Goal: Communication & Community: Answer question/provide support

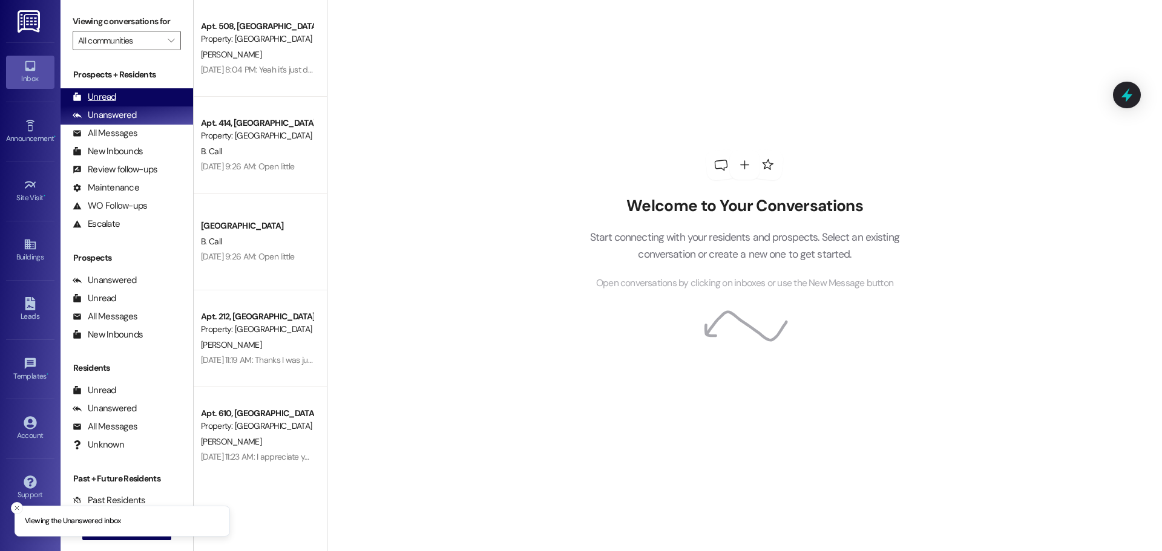
click at [84, 100] on div "Unread" at bounding box center [95, 97] width 44 height 13
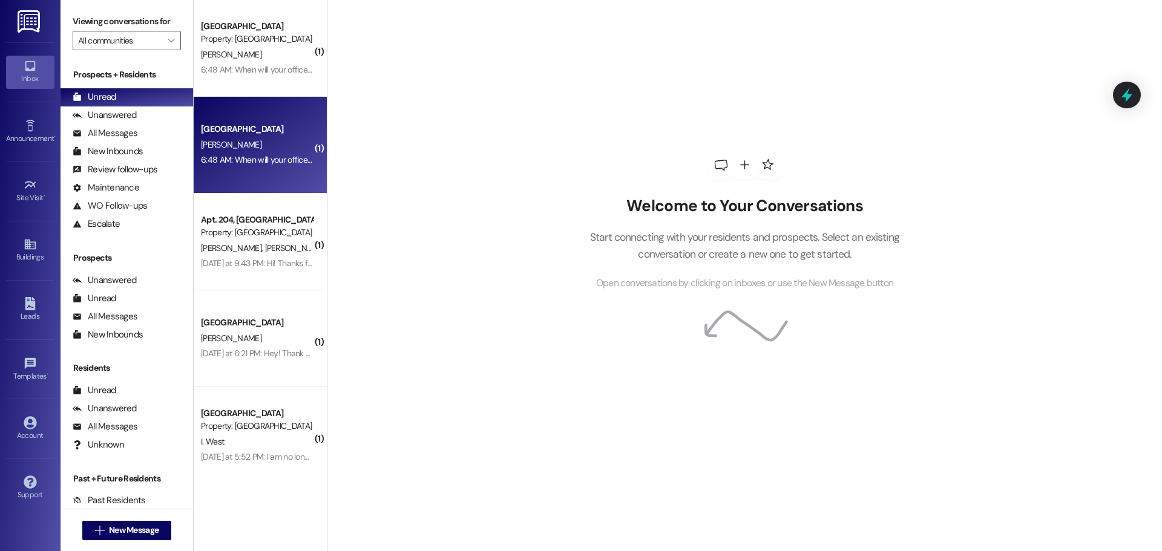
click at [250, 154] on div "6:48 AM: When will your office be open today so I can retrieve the package? Whe…" at bounding box center [257, 159] width 114 height 15
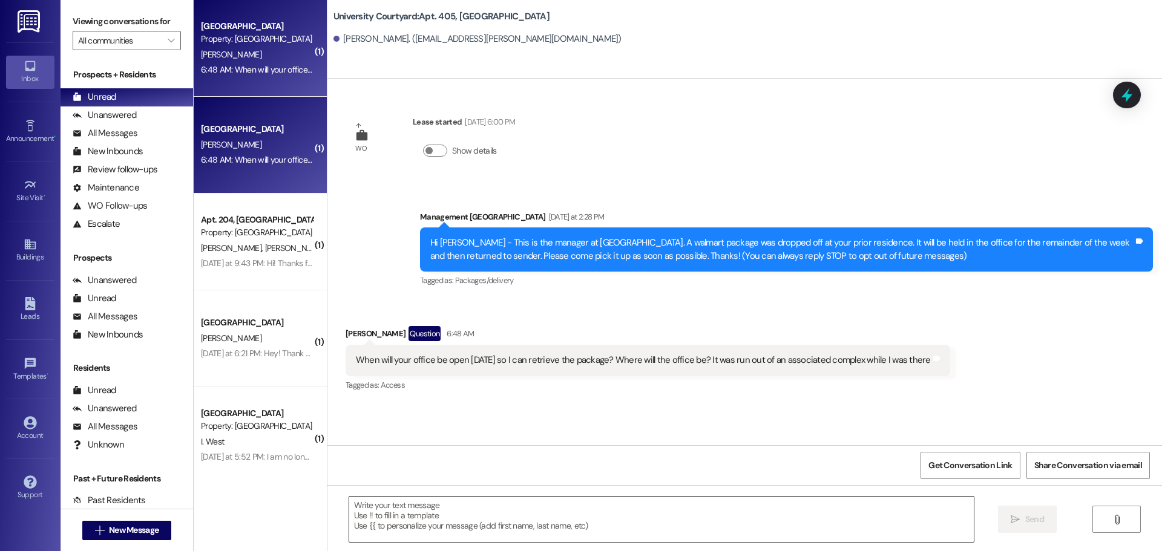
click at [553, 523] on textarea at bounding box center [661, 519] width 624 height 45
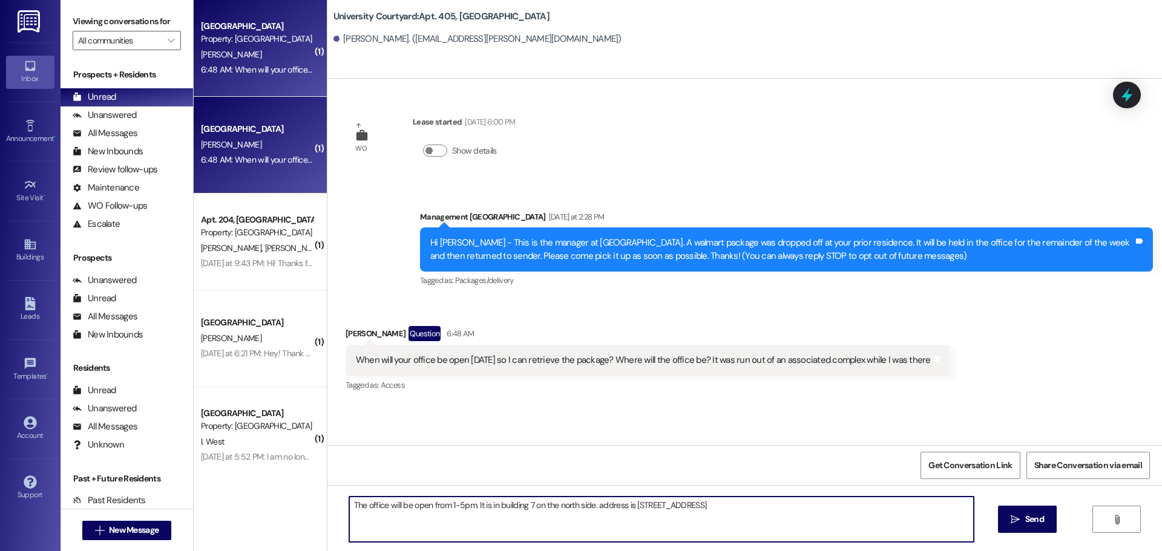
type textarea "The office will be open from 1-5pm. It is in building 7 on the north side. addr…"
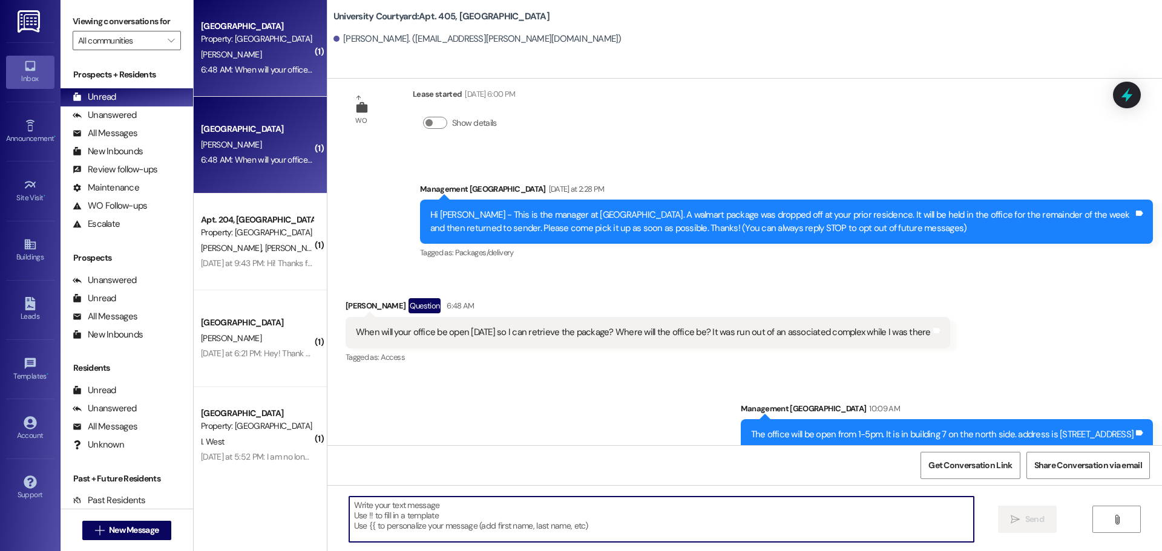
scroll to position [43, 0]
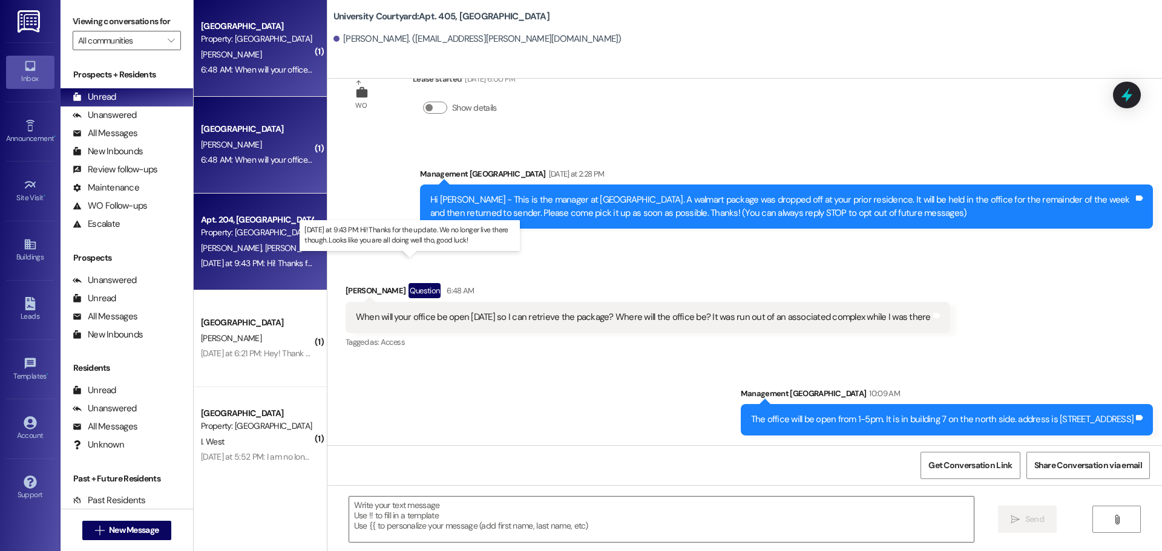
click at [234, 264] on div "Yesterday at 9:43 PM: Hi! Thanks for the update. We no longer live there though…" at bounding box center [415, 263] width 428 height 11
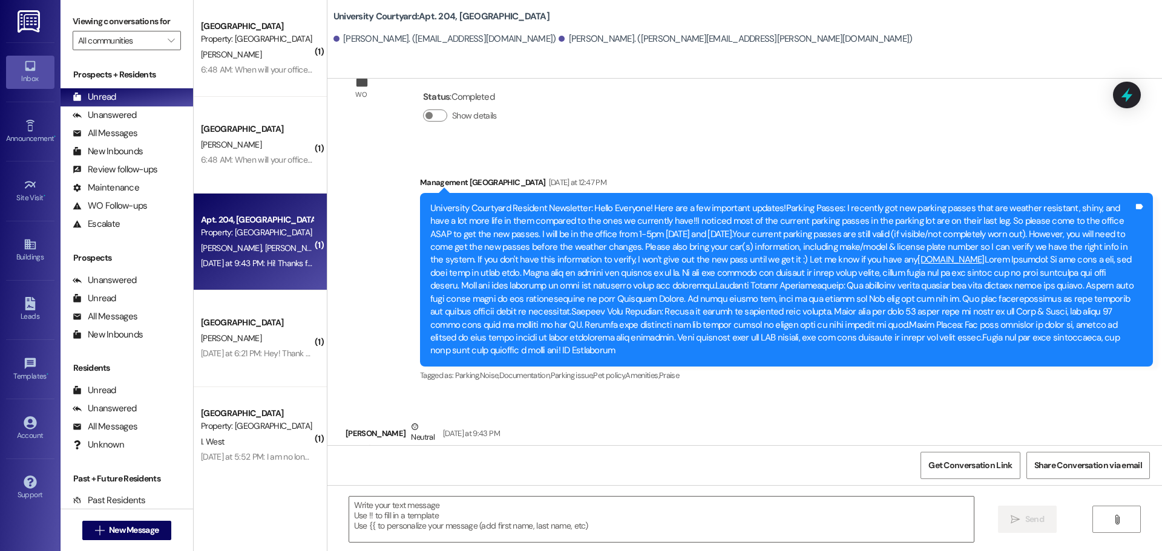
scroll to position [532, 0]
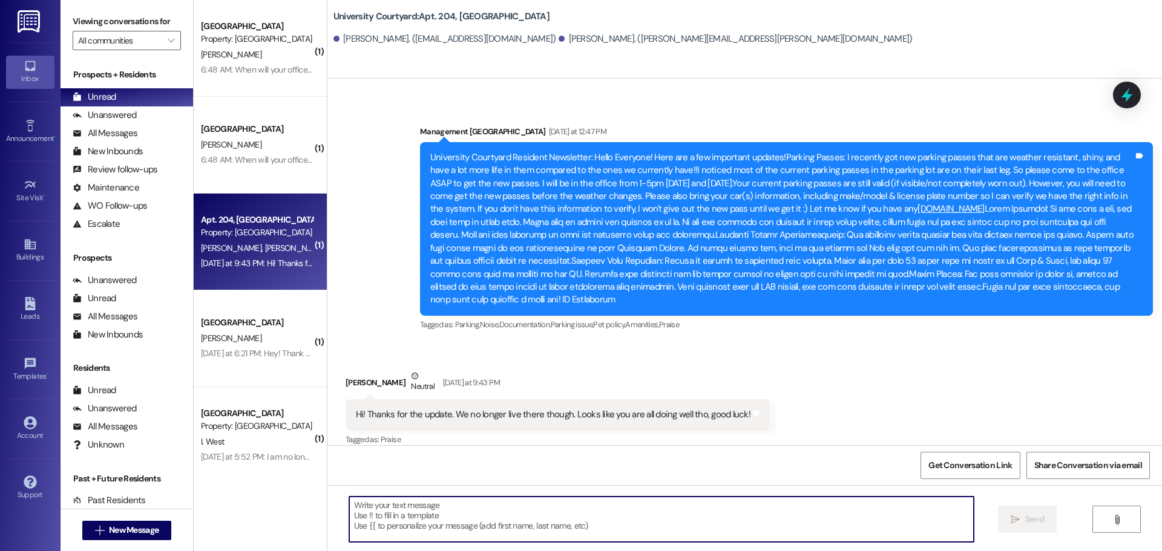
click at [459, 528] on textarea at bounding box center [661, 519] width 624 height 45
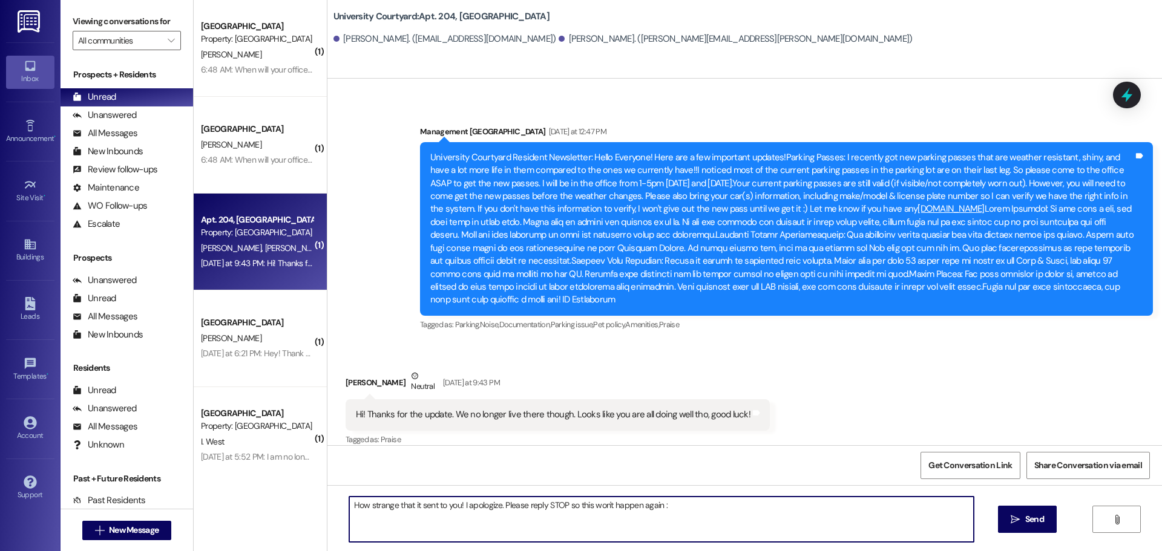
type textarea "How strange that it sent to you! I apologize. Please reply STOP so this won't h…"
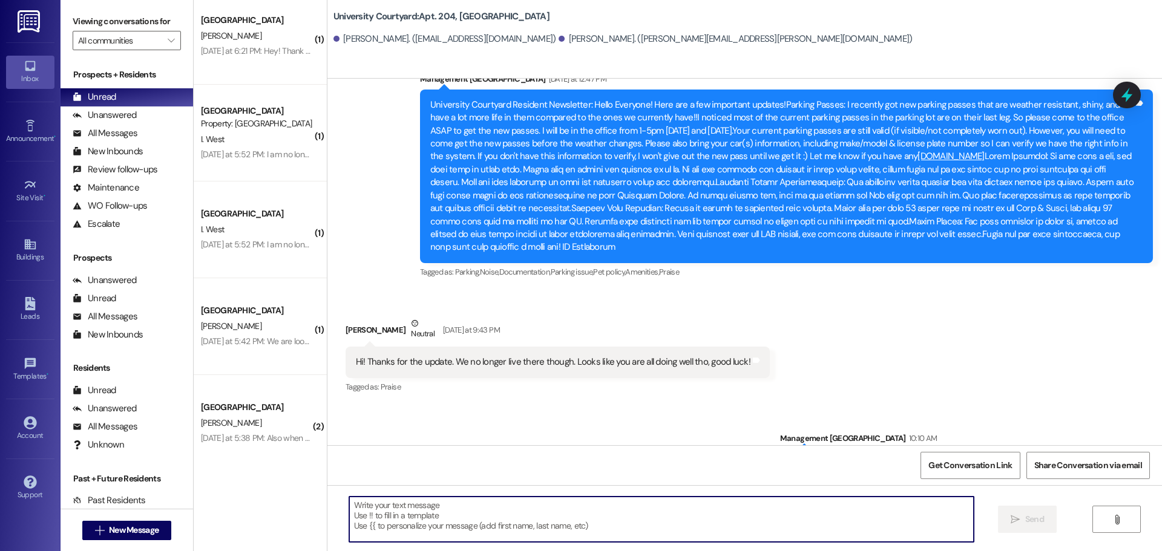
scroll to position [616, 0]
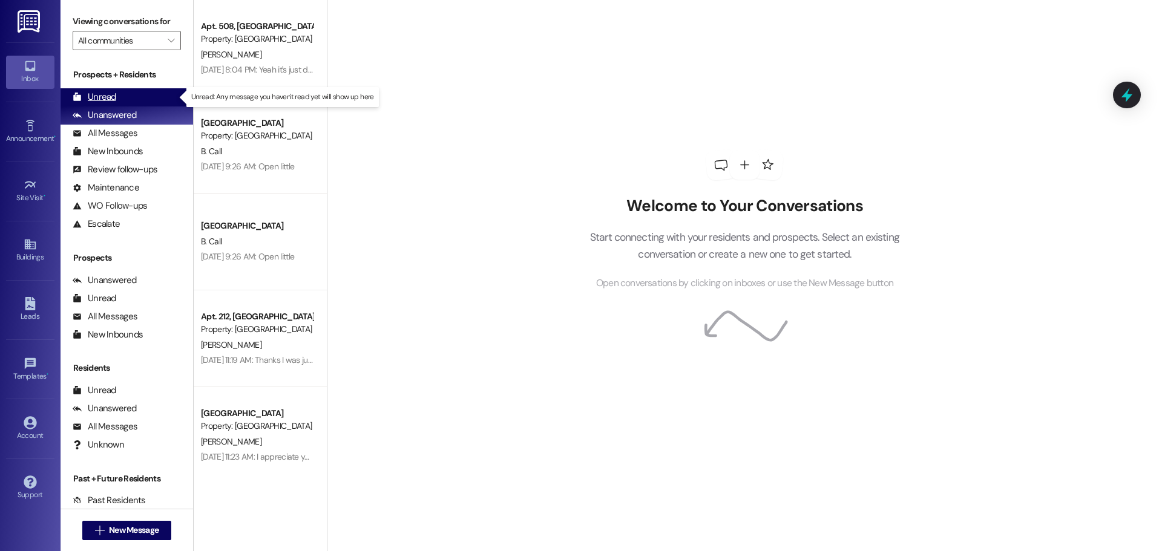
drag, startPoint x: 128, startPoint y: 100, endPoint x: 123, endPoint y: 93, distance: 9.6
click at [128, 100] on div "Unread (0)" at bounding box center [127, 97] width 132 height 18
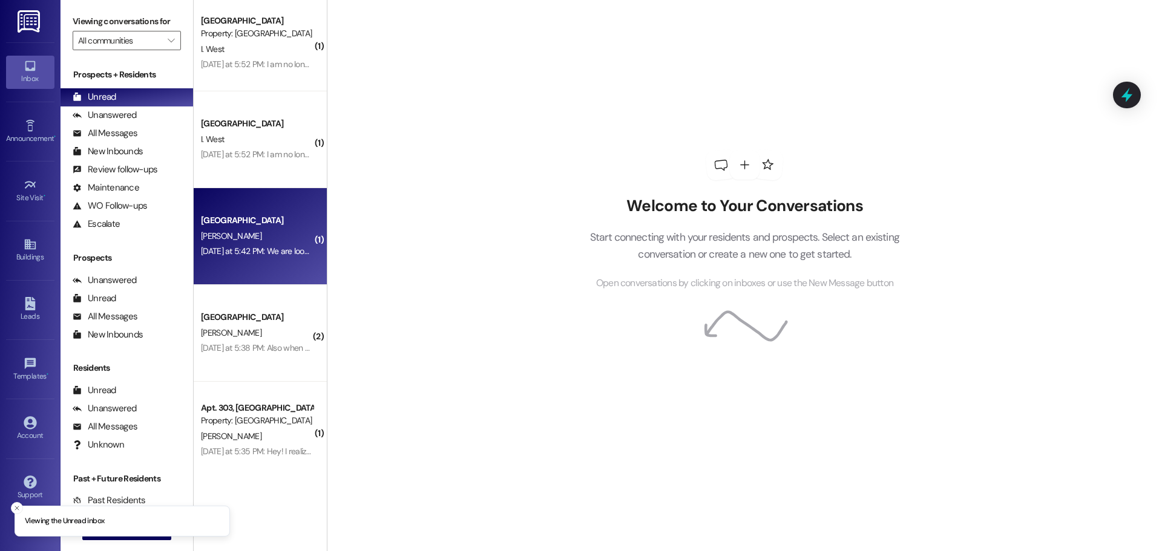
scroll to position [201, 0]
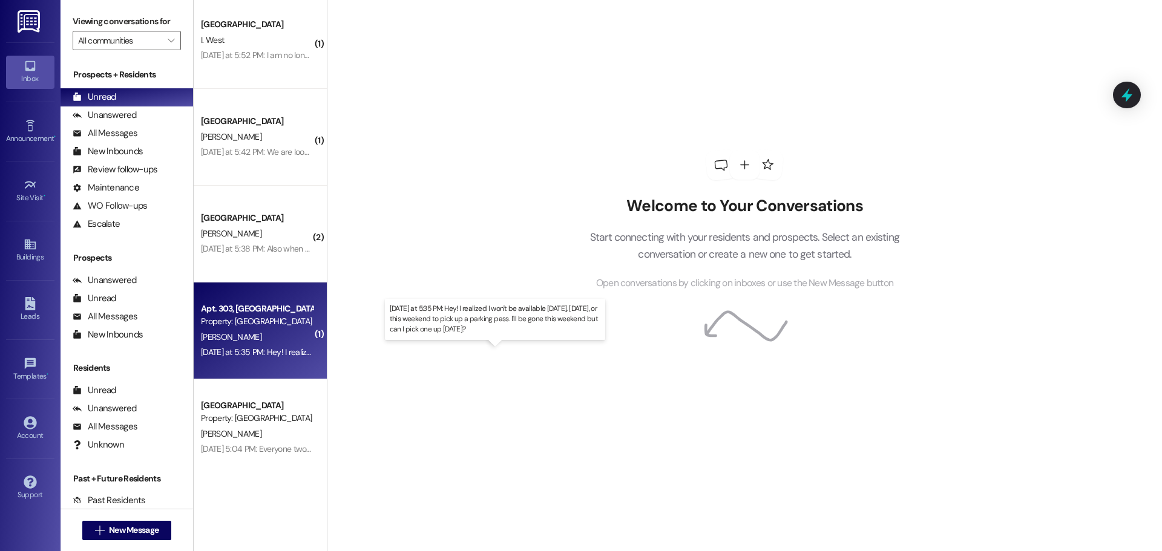
click at [286, 349] on div "[DATE] at 5:35 PM: Hey! I realized I won't be available [DATE], [DATE], or this…" at bounding box center [487, 352] width 573 height 11
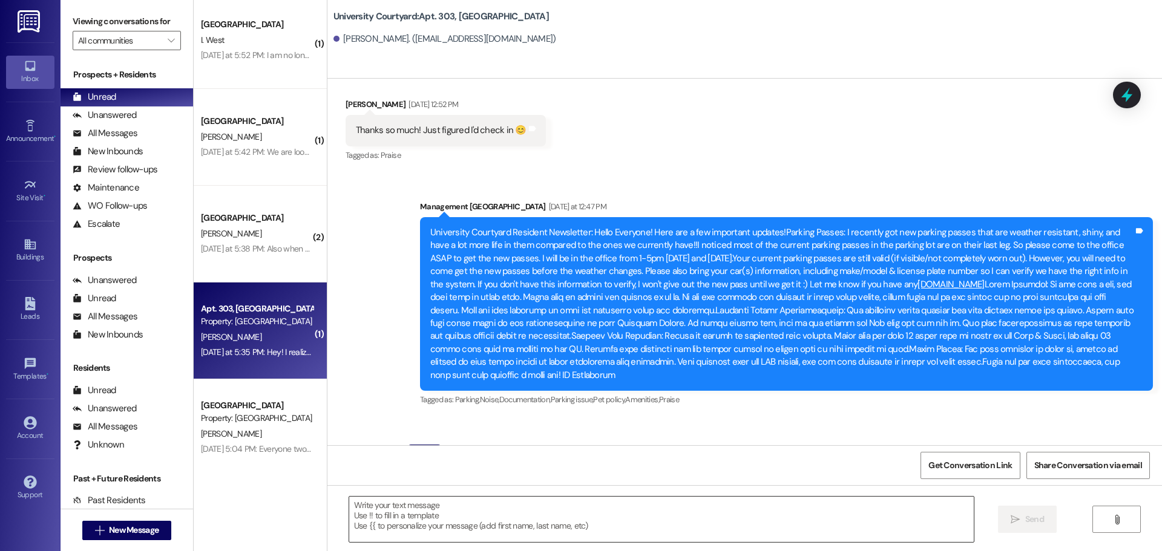
scroll to position [16103, 0]
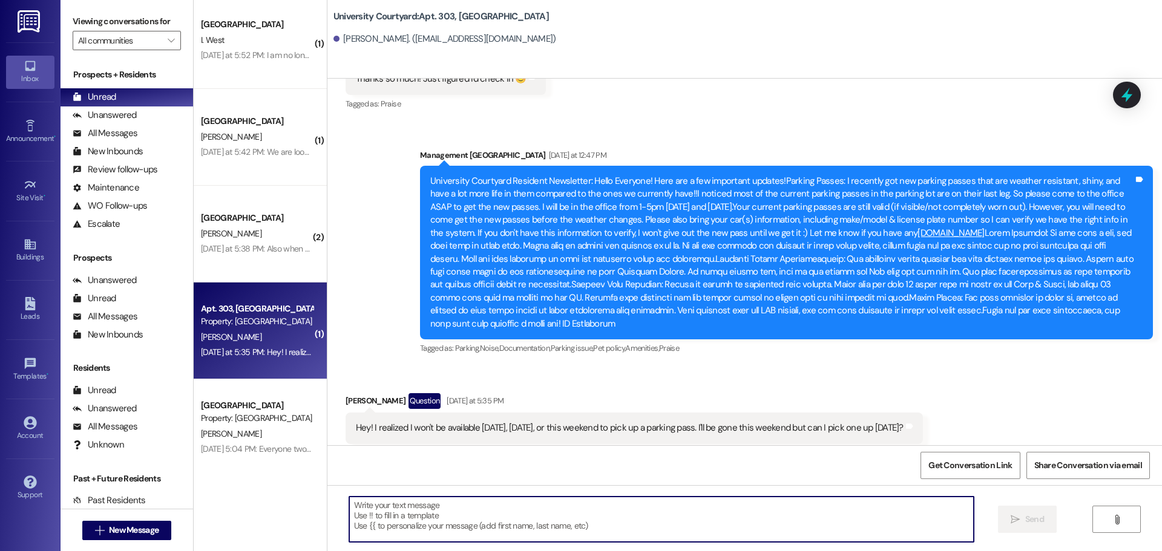
click at [665, 531] on textarea at bounding box center [661, 519] width 624 height 45
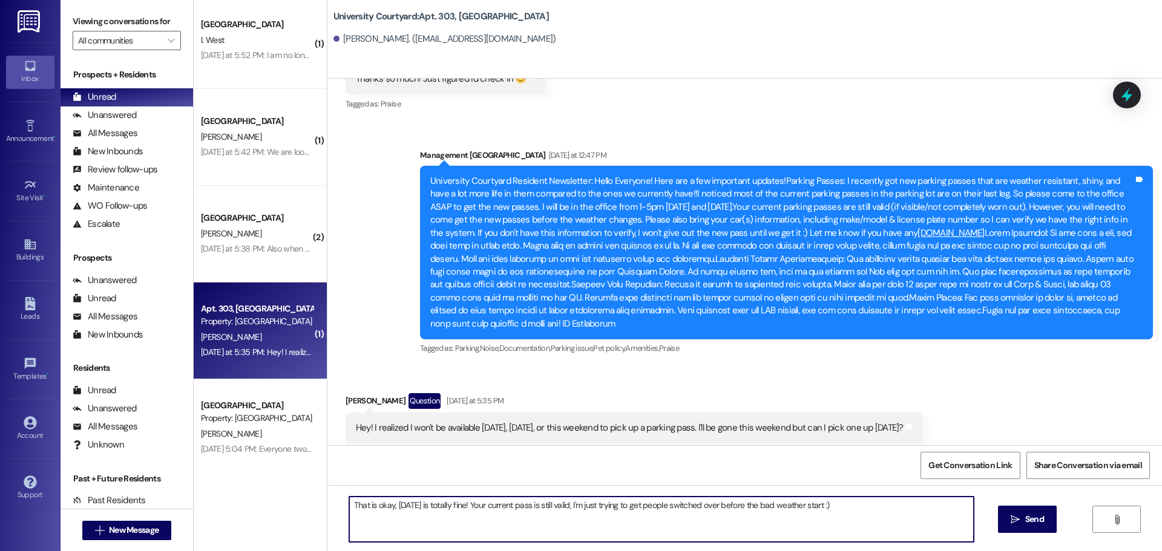
type textarea "That is okay, [DATE] is totally fine! Your current pass is still valid, I'm jus…"
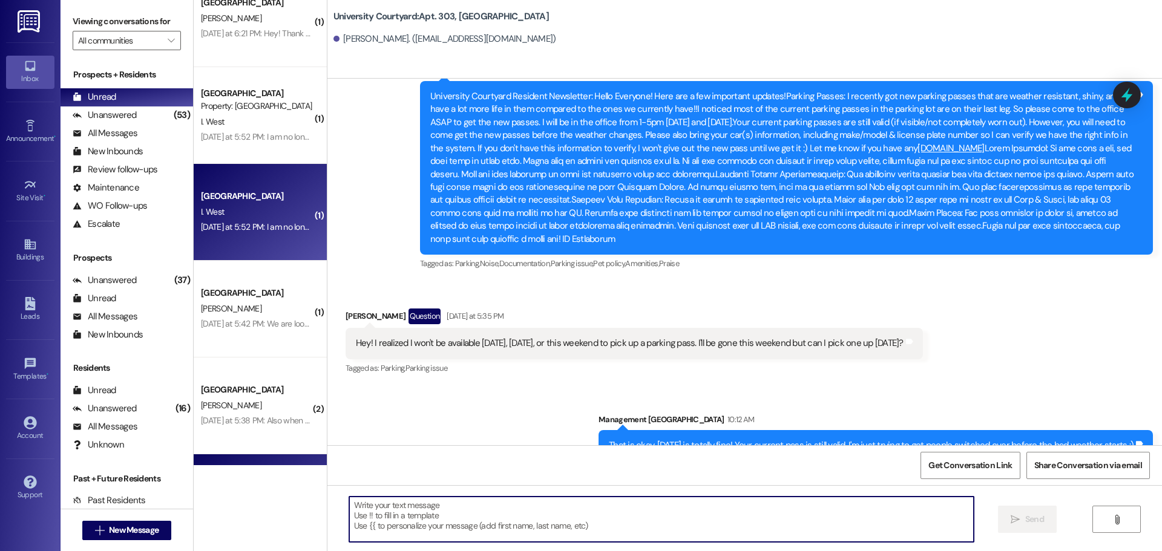
scroll to position [0, 0]
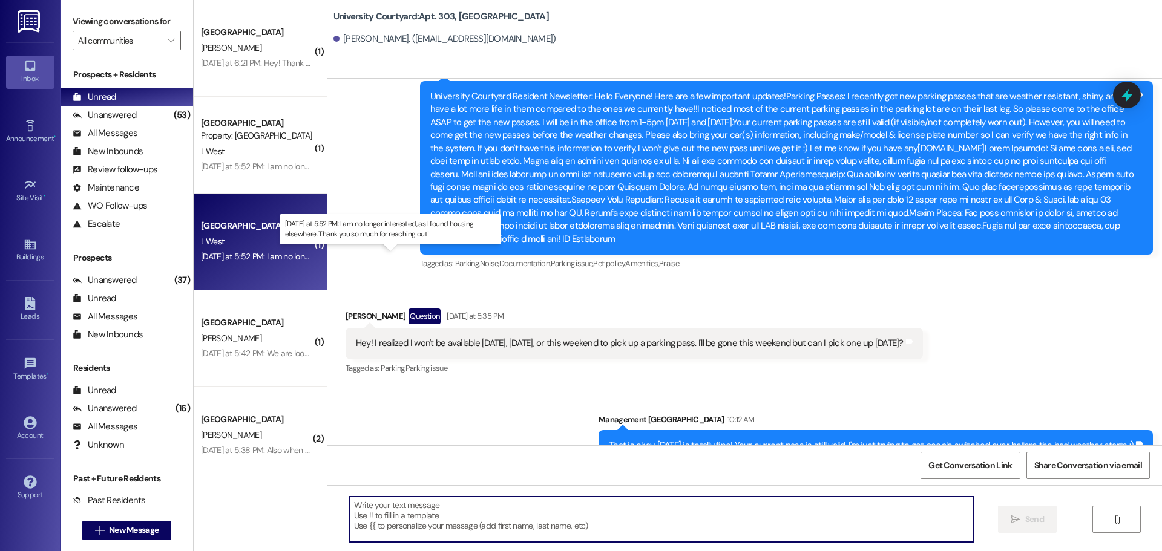
click at [260, 253] on div "Yesterday at 5:52 PM: I am no longer interested, as I found housing elsewhere. …" at bounding box center [395, 256] width 389 height 11
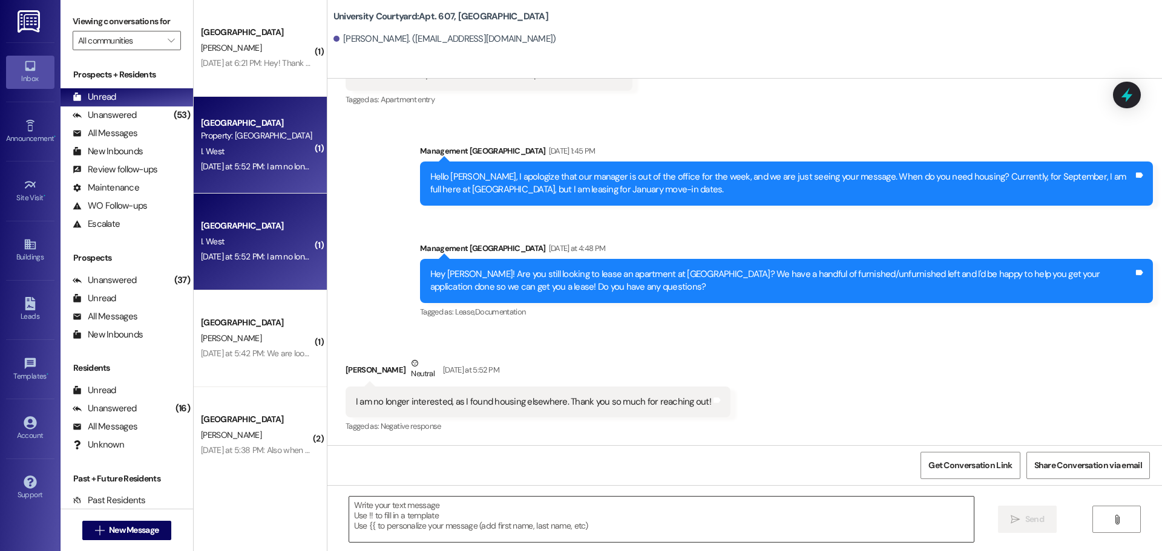
scroll to position [3783, 0]
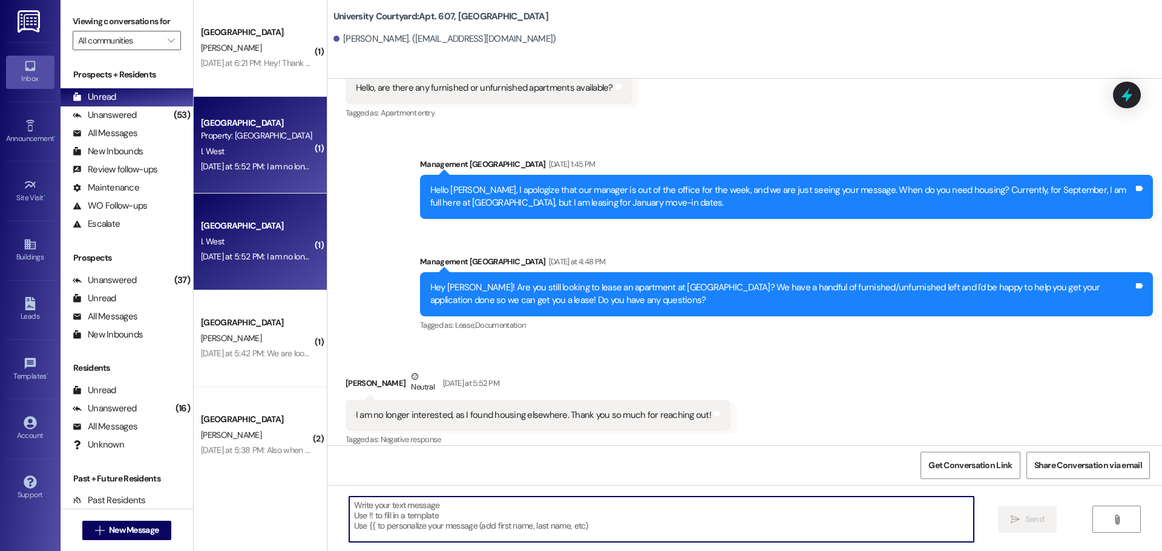
click at [490, 526] on textarea at bounding box center [661, 519] width 624 height 45
type textarea "No problem, thanks for letting me know!"
click at [1019, 526] on button " Send" at bounding box center [1027, 519] width 59 height 27
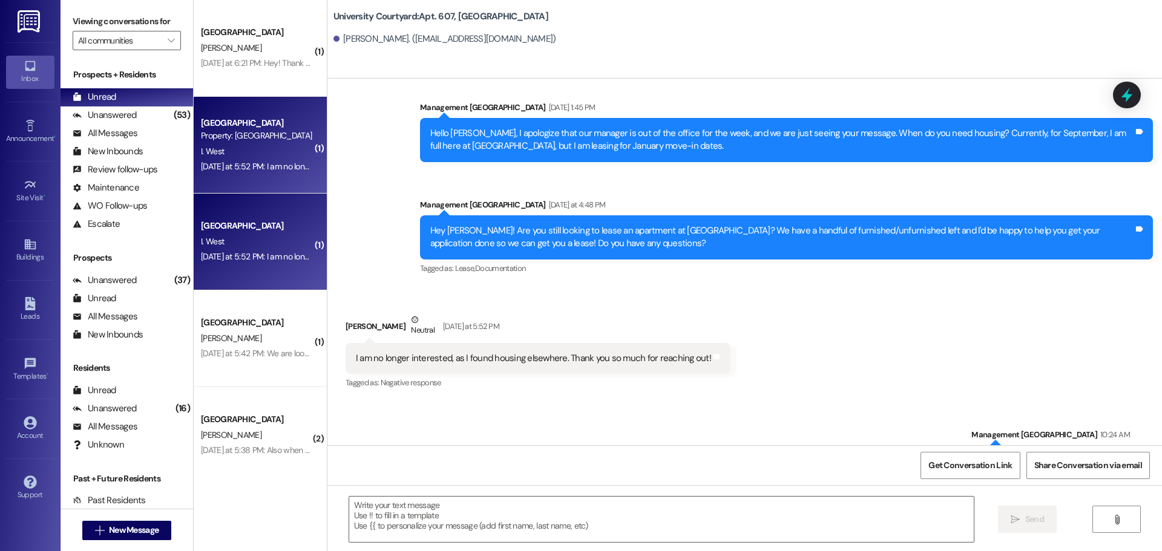
scroll to position [3868, 0]
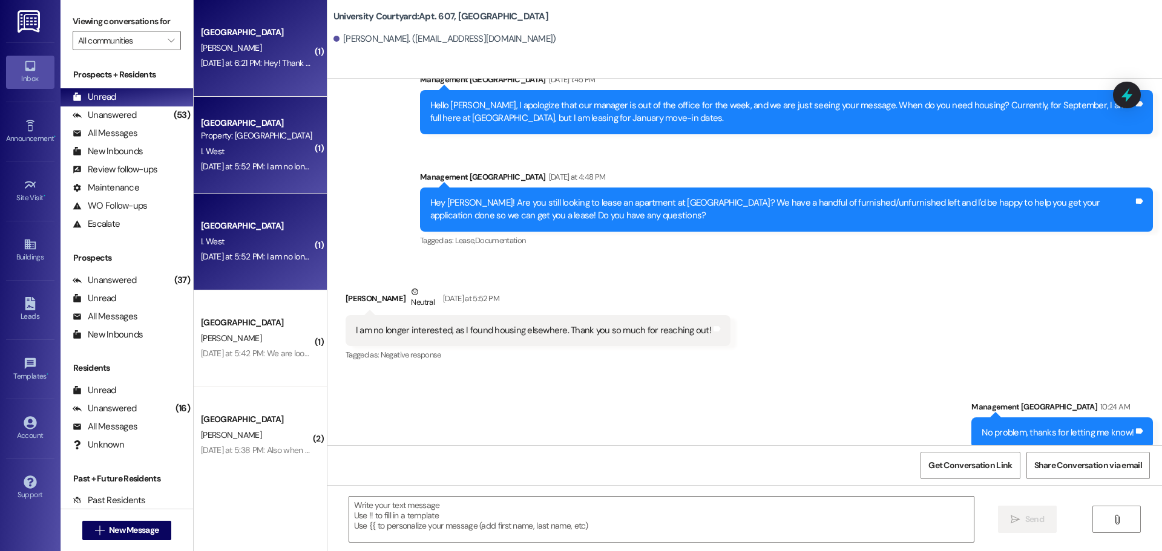
click at [275, 64] on div "Yesterday at 6:21 PM: Hey! Thank you, we have decided to go another route thoug…" at bounding box center [419, 62] width 436 height 11
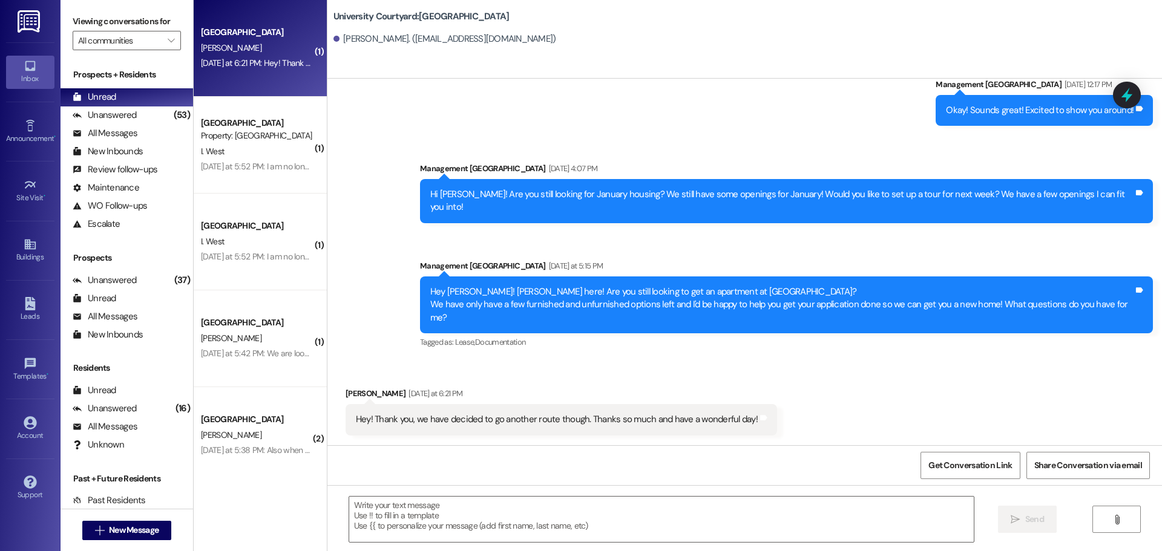
scroll to position [388, 0]
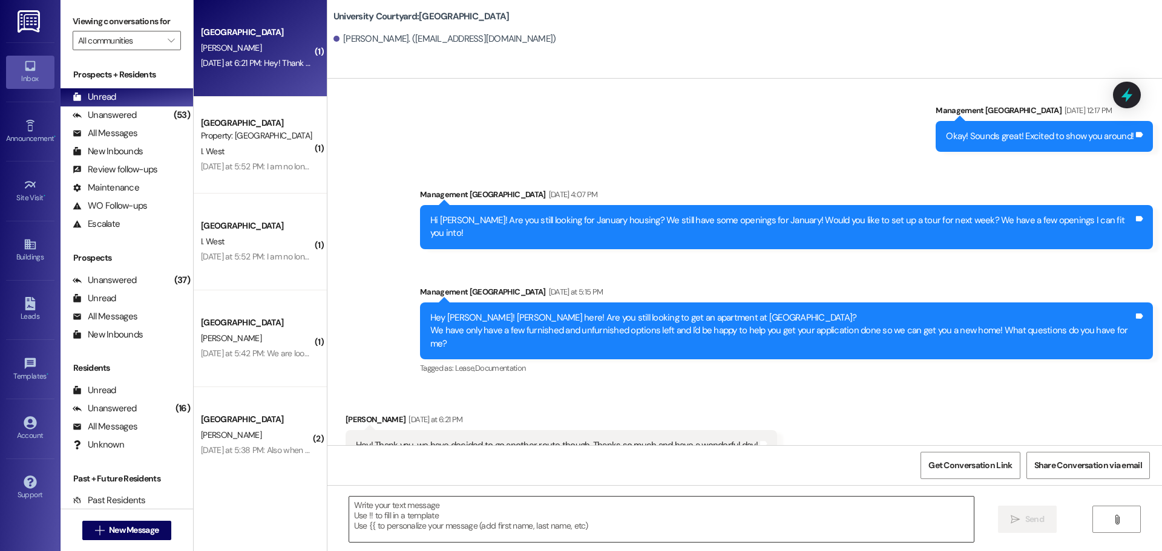
click at [538, 519] on textarea at bounding box center [661, 519] width 624 height 45
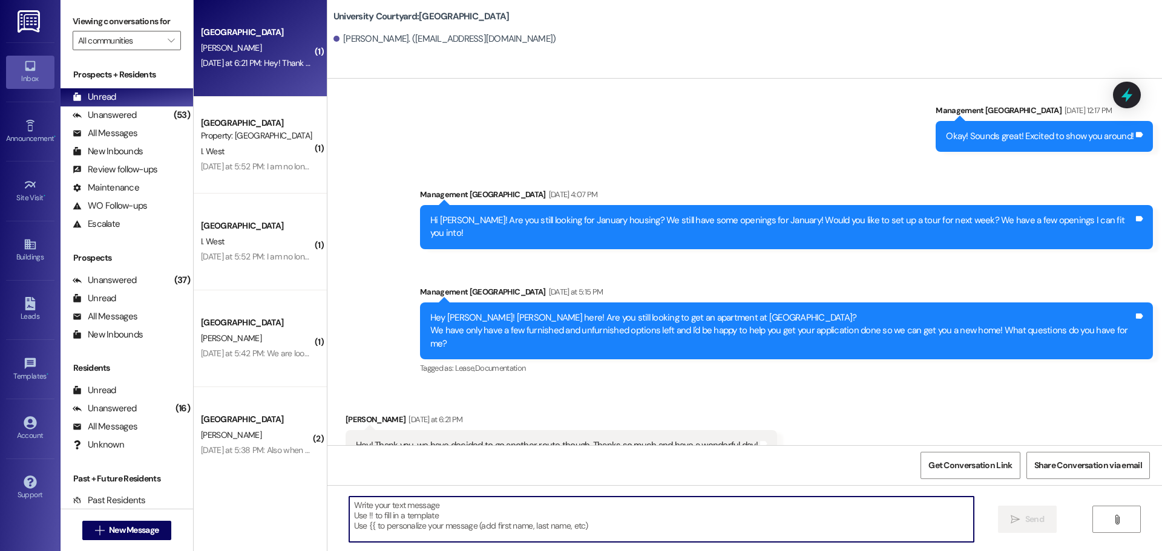
paste textarea "No problem, thanks for letting me know!"
type textarea "No problem, thanks for letting me know!"
click at [1009, 523] on span " Send" at bounding box center [1027, 519] width 38 height 13
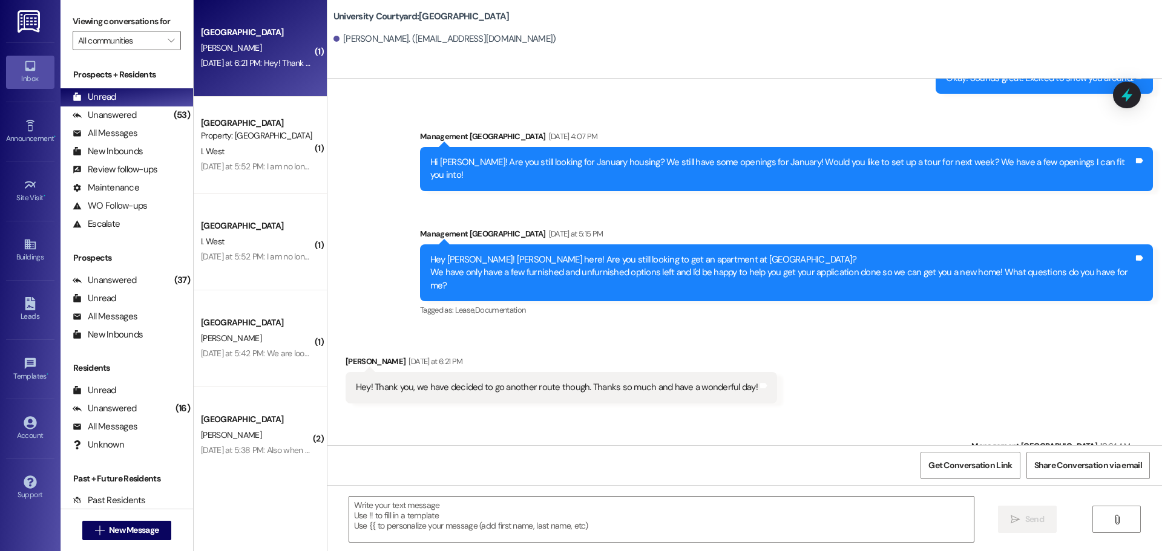
scroll to position [472, 0]
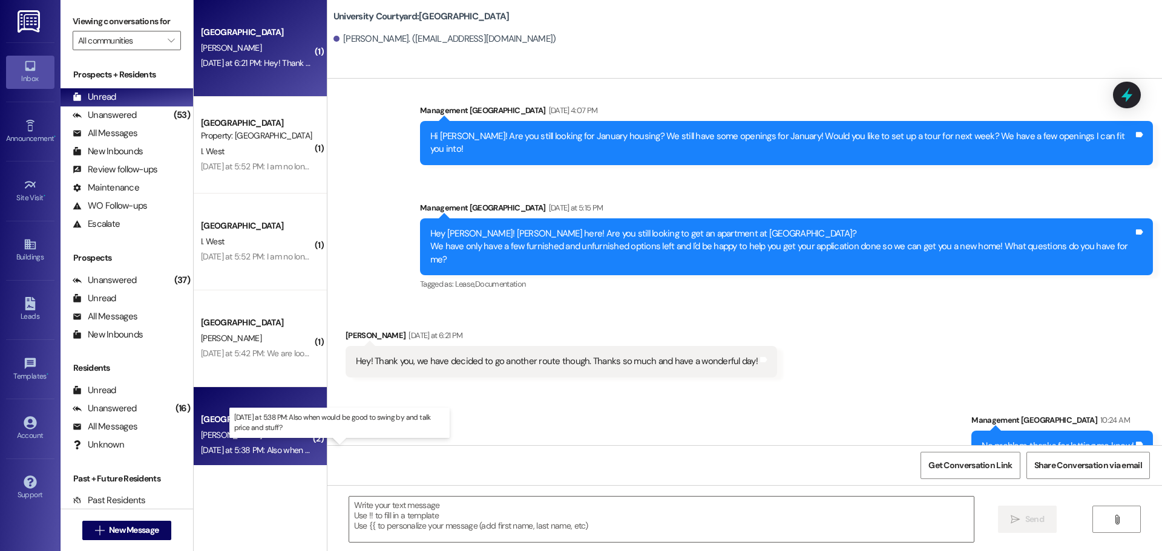
click at [239, 448] on div "Yesterday at 5:38 PM: Also when would be good to swing by and talk price and st…" at bounding box center [344, 450] width 287 height 11
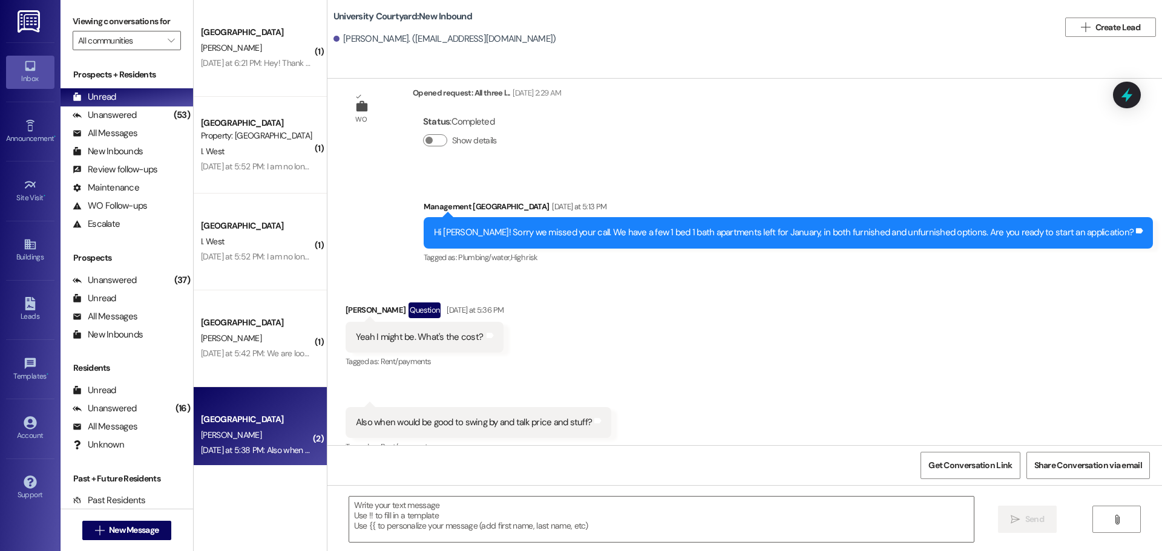
scroll to position [659, 0]
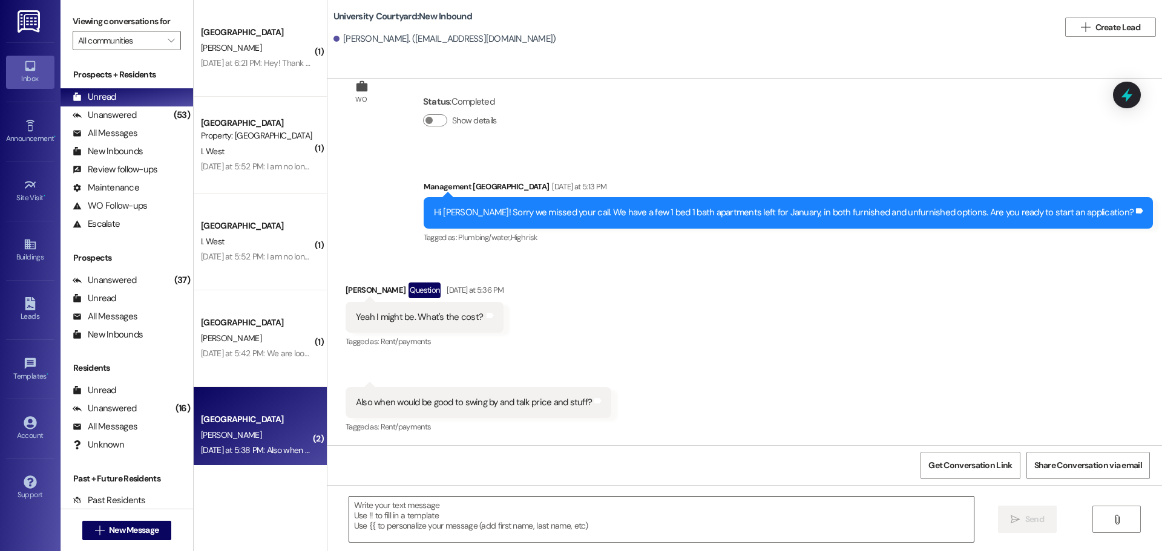
click at [597, 522] on textarea at bounding box center [661, 519] width 624 height 45
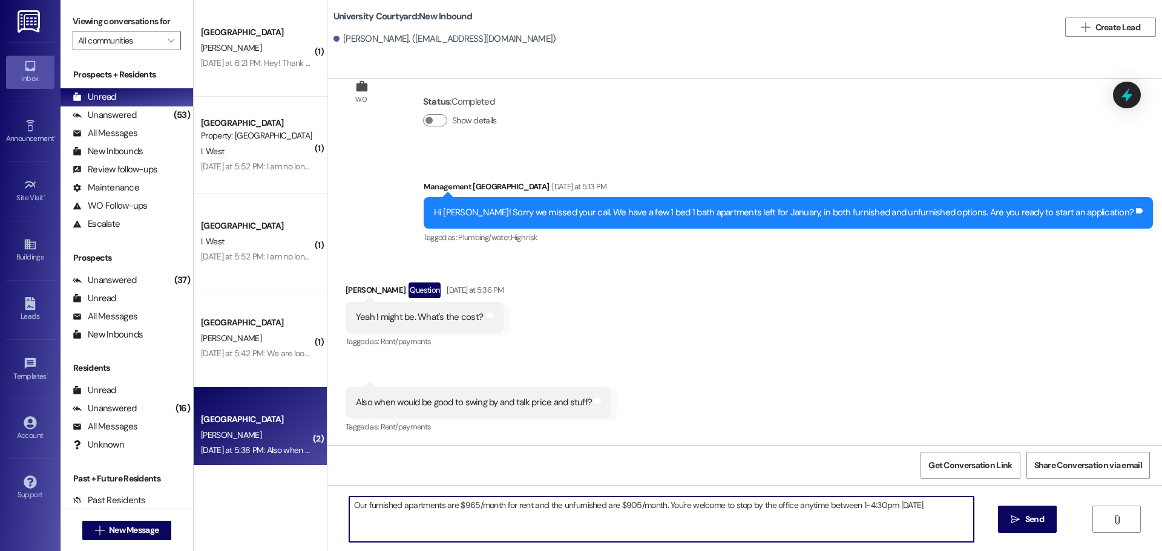
type textarea "Our furnished apartments are $965/month for rent and the unfurnished are $905/m…"
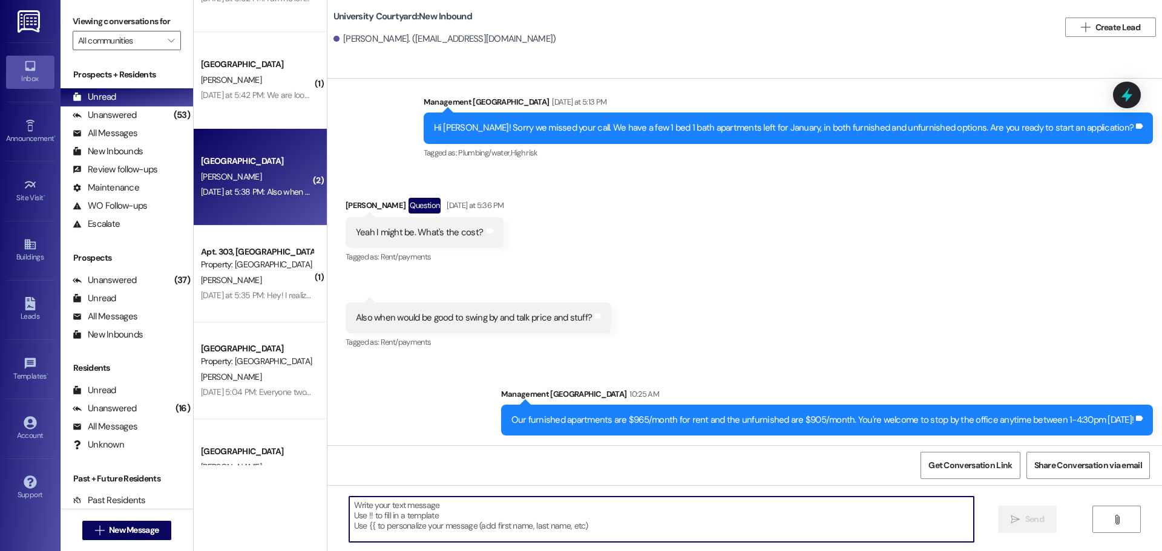
scroll to position [303, 0]
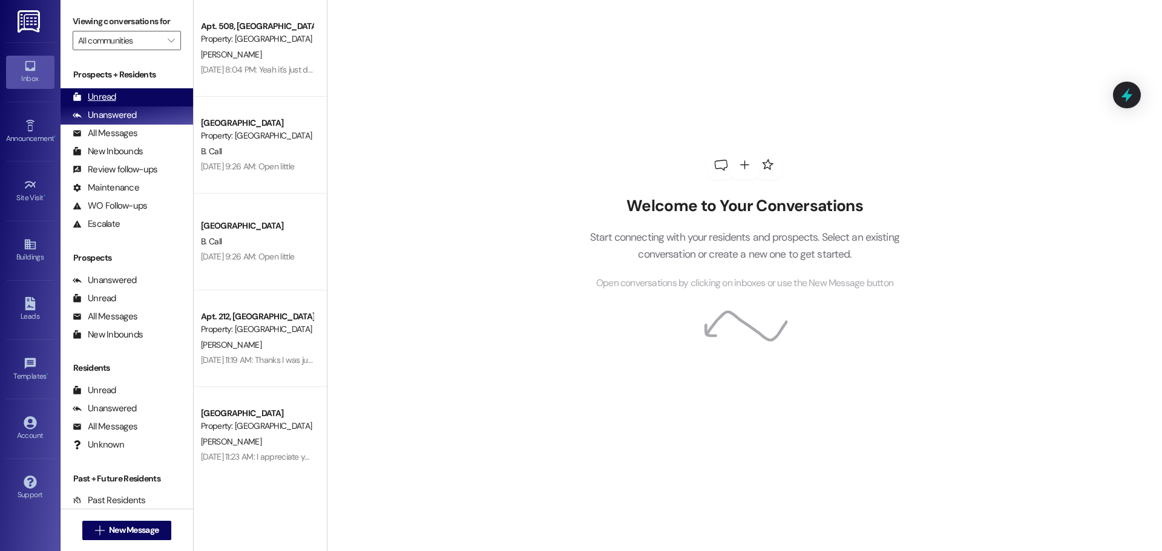
click at [123, 96] on div "Unread (0)" at bounding box center [127, 97] width 132 height 18
click at [71, 97] on div "Unread (0)" at bounding box center [127, 97] width 132 height 18
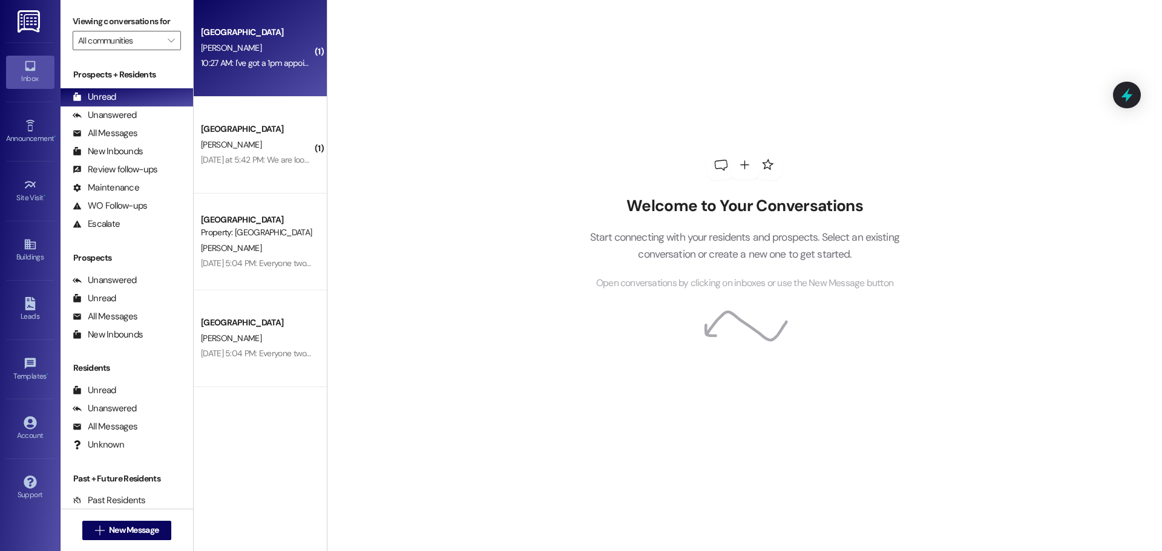
click at [243, 77] on div "[GEOGRAPHIC_DATA] [PERSON_NAME] 10:27 AM: I've got a 1pm appointment! 10:27 AM:…" at bounding box center [260, 48] width 133 height 97
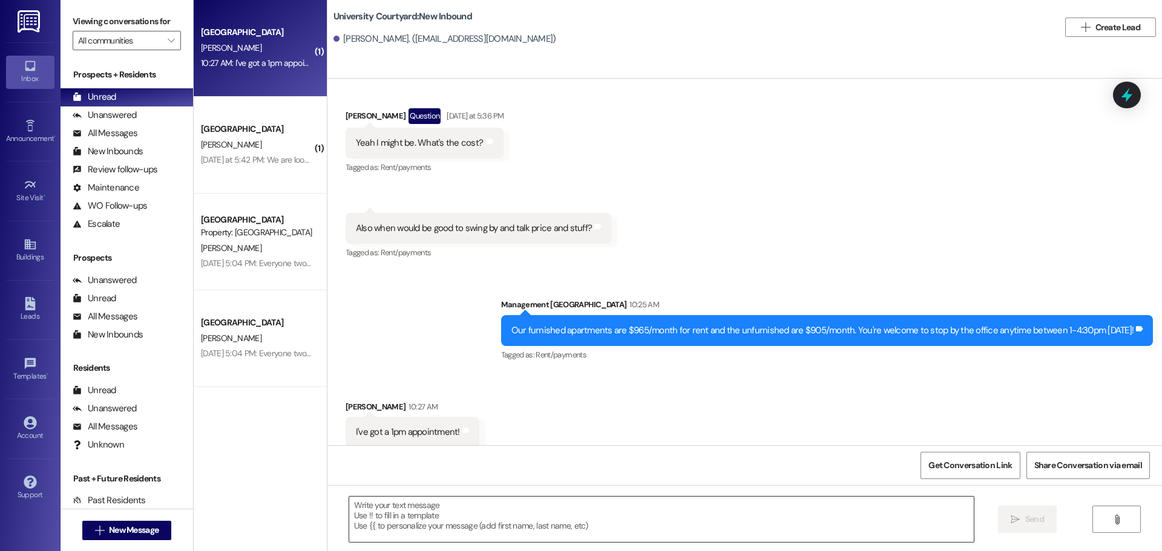
scroll to position [863, 0]
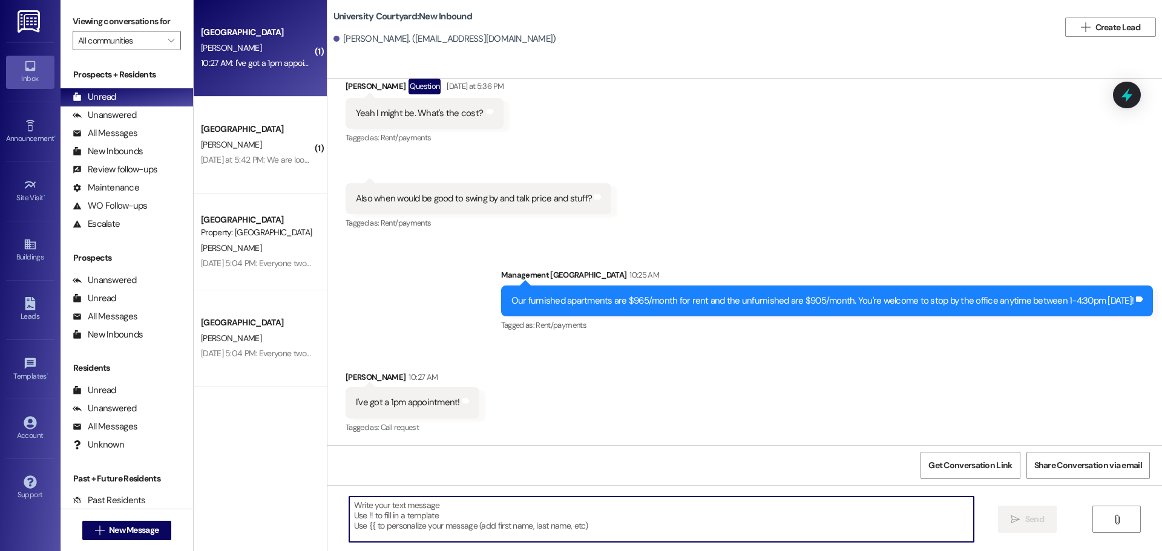
click at [479, 529] on textarea at bounding box center [661, 519] width 624 height 45
type textarea "perfect, see you then!"
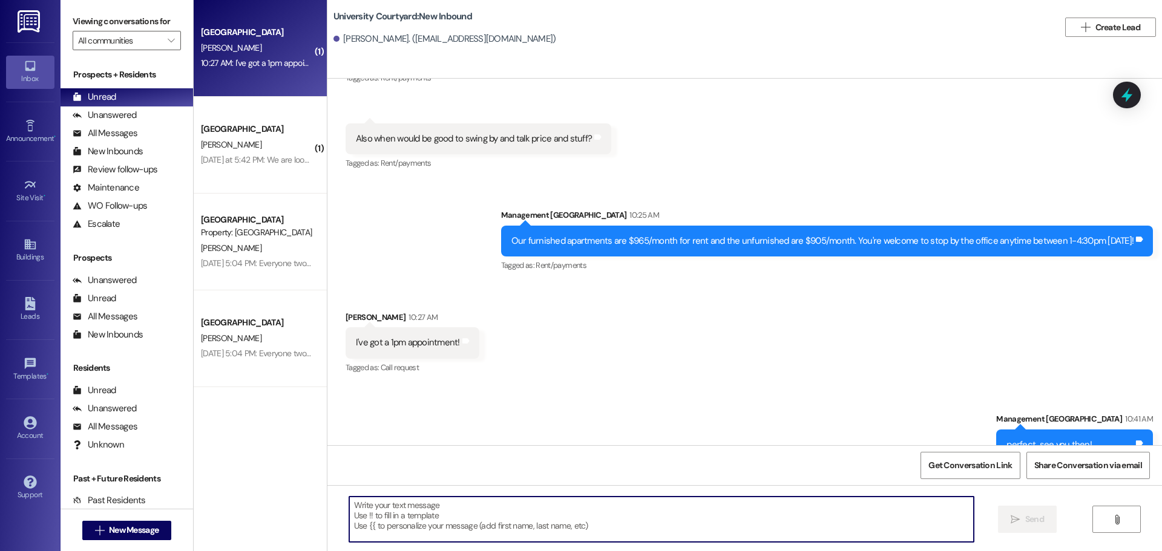
scroll to position [949, 0]
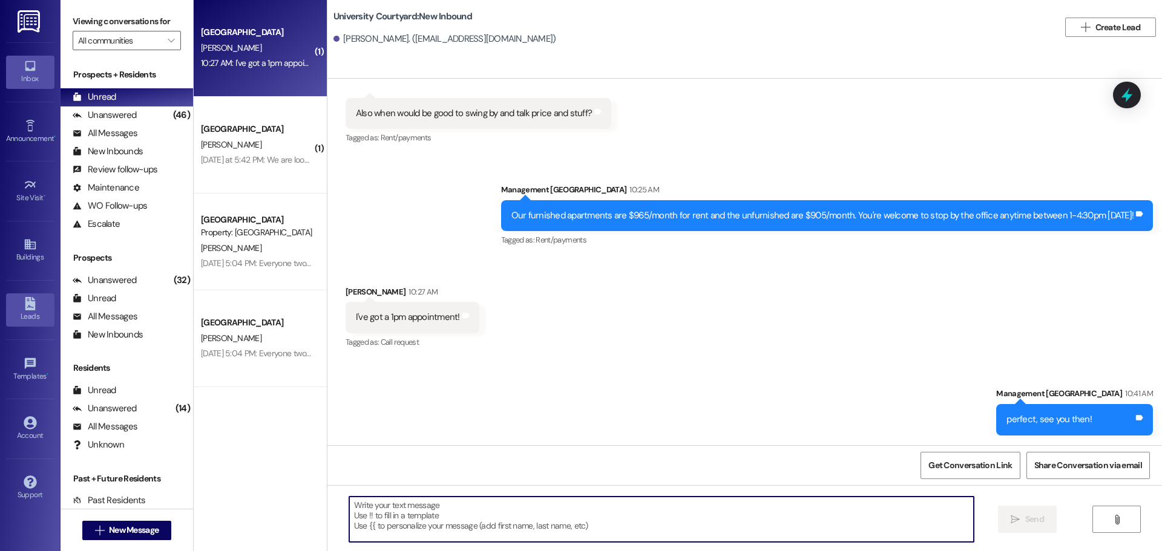
click at [12, 298] on link "Leads" at bounding box center [30, 309] width 48 height 33
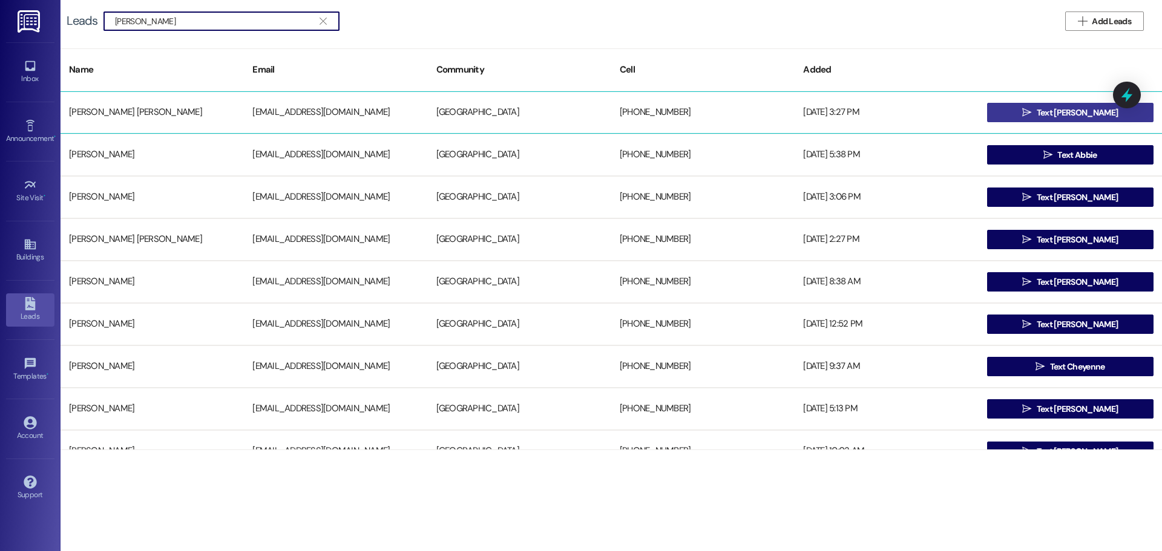
type input "[PERSON_NAME]"
click at [1116, 116] on button " Text [PERSON_NAME]" at bounding box center [1070, 112] width 166 height 19
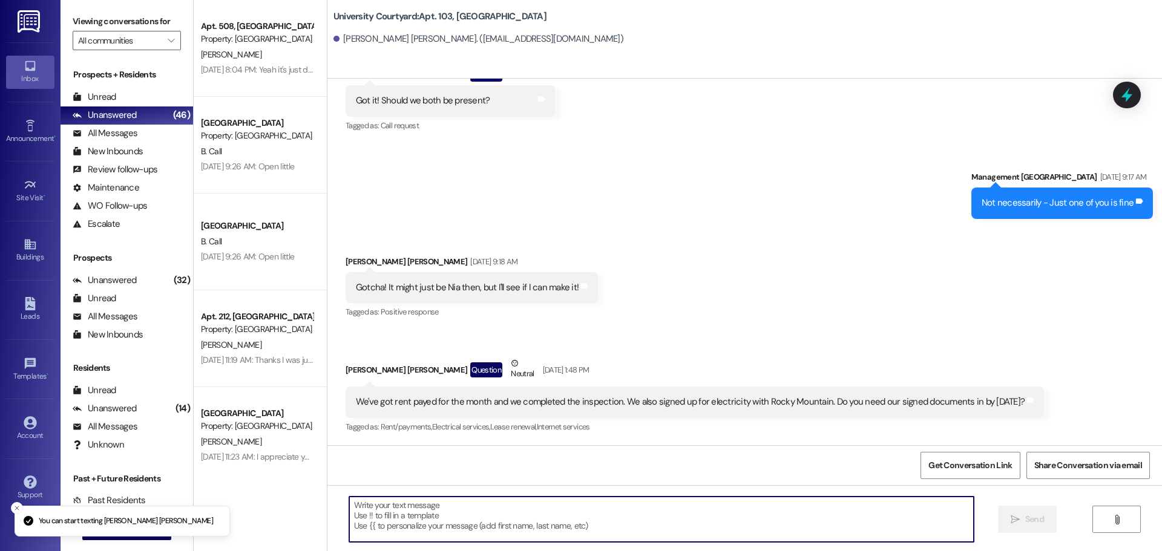
click at [609, 522] on textarea at bounding box center [661, 519] width 624 height 45
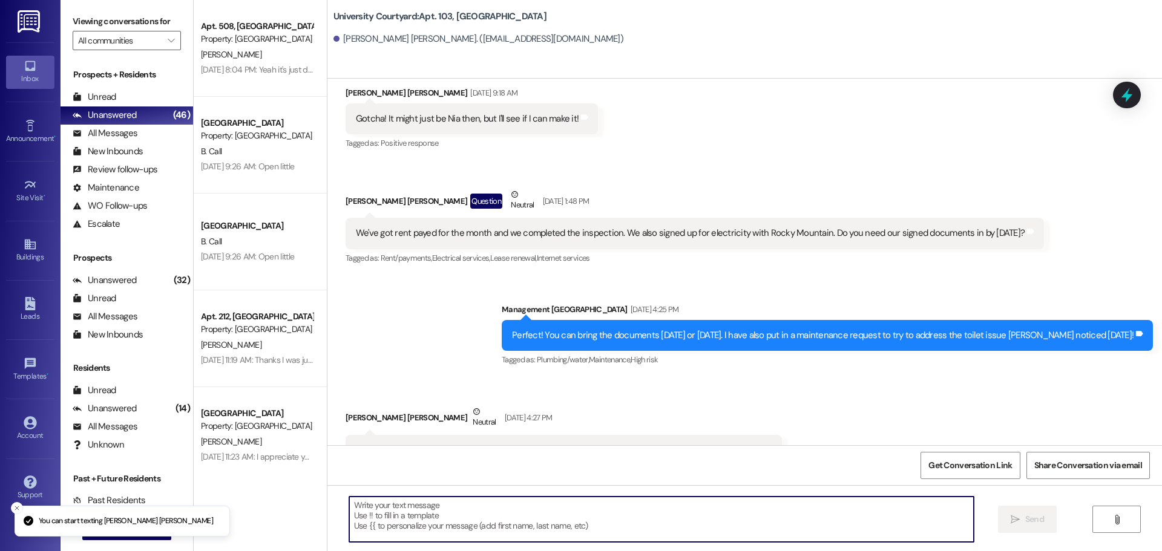
scroll to position [2727, 0]
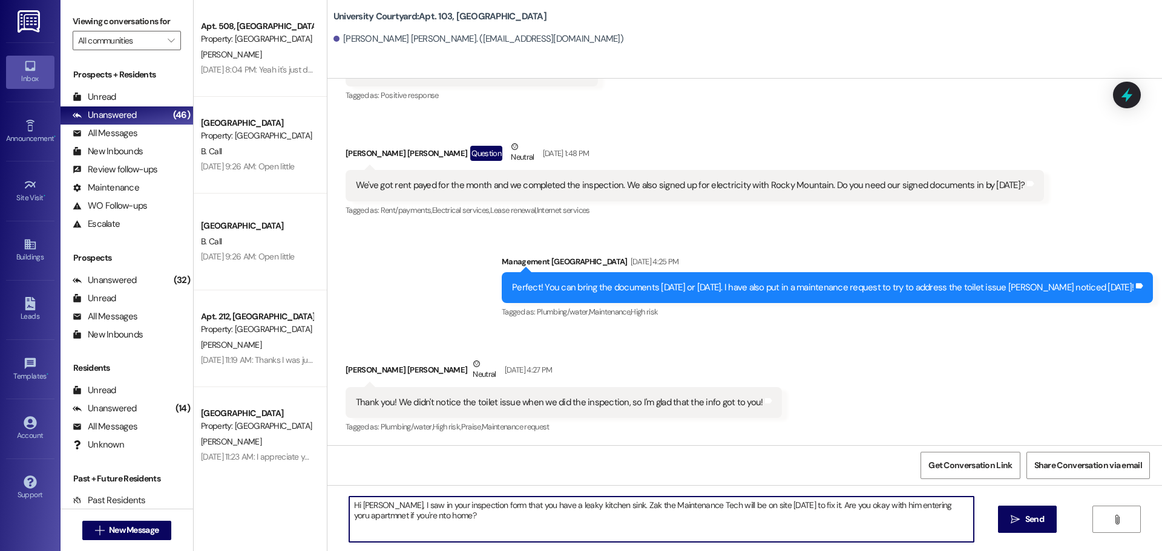
click at [910, 502] on textarea "Hi [PERSON_NAME], I saw in your inspection form that you have a leaky kitchen s…" at bounding box center [661, 519] width 624 height 45
click at [947, 503] on textarea "Hi [PERSON_NAME], I saw in your inspection form that you have a leaky kitchen s…" at bounding box center [661, 519] width 624 height 45
click at [375, 517] on textarea "Hi [PERSON_NAME], I saw in your inspection form that you have a leaky kitchen s…" at bounding box center [661, 519] width 624 height 45
type textarea "Hi [PERSON_NAME], I saw in your inspection form that you have a leaky kitchen s…"
click at [1018, 520] on icon "" at bounding box center [1014, 520] width 9 height 10
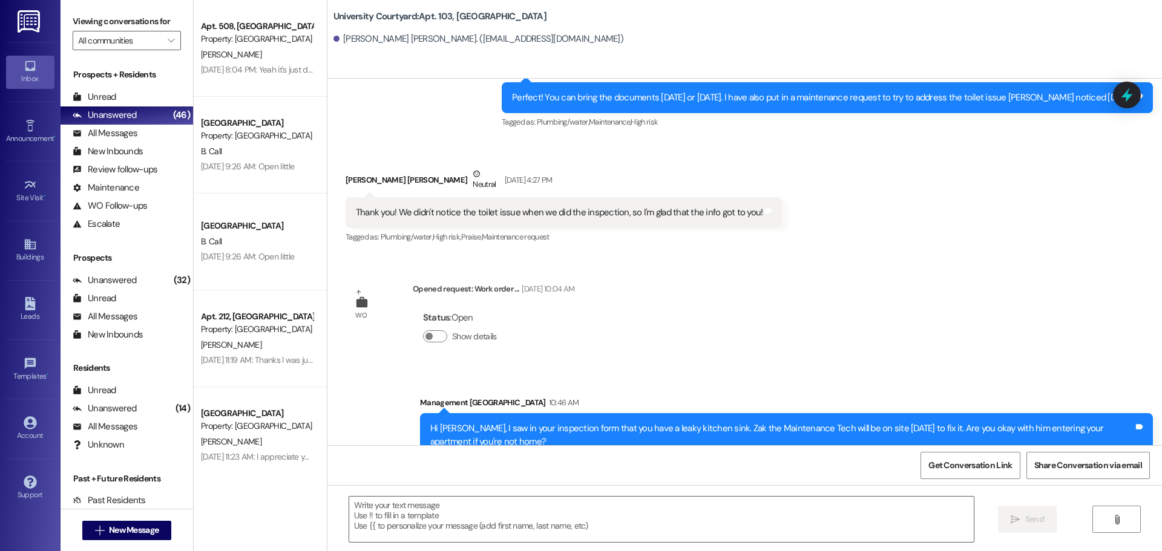
scroll to position [2939, 0]
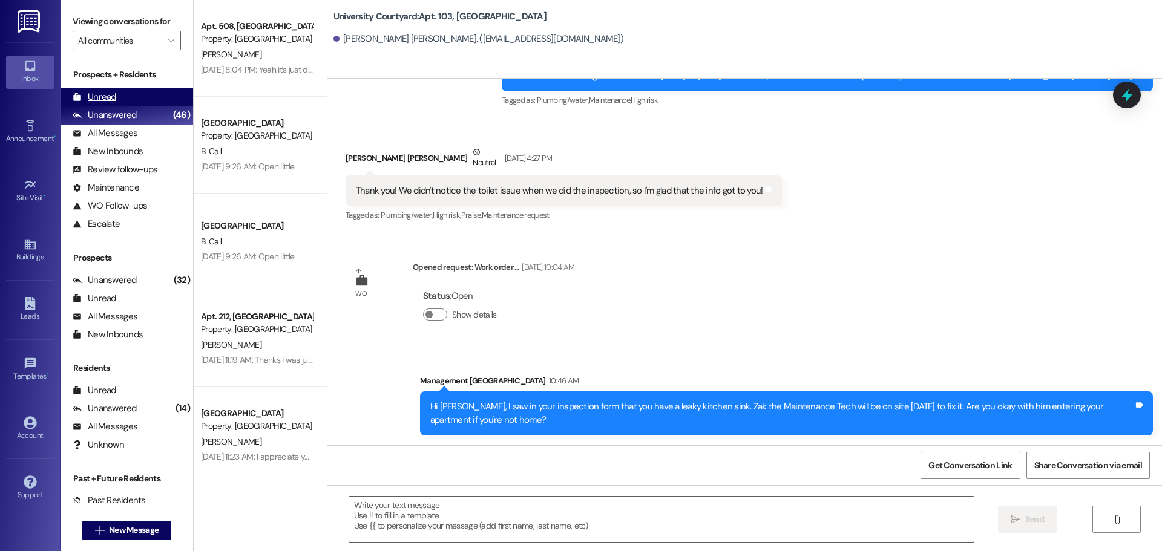
click at [117, 100] on div "Unread (0)" at bounding box center [127, 97] width 132 height 18
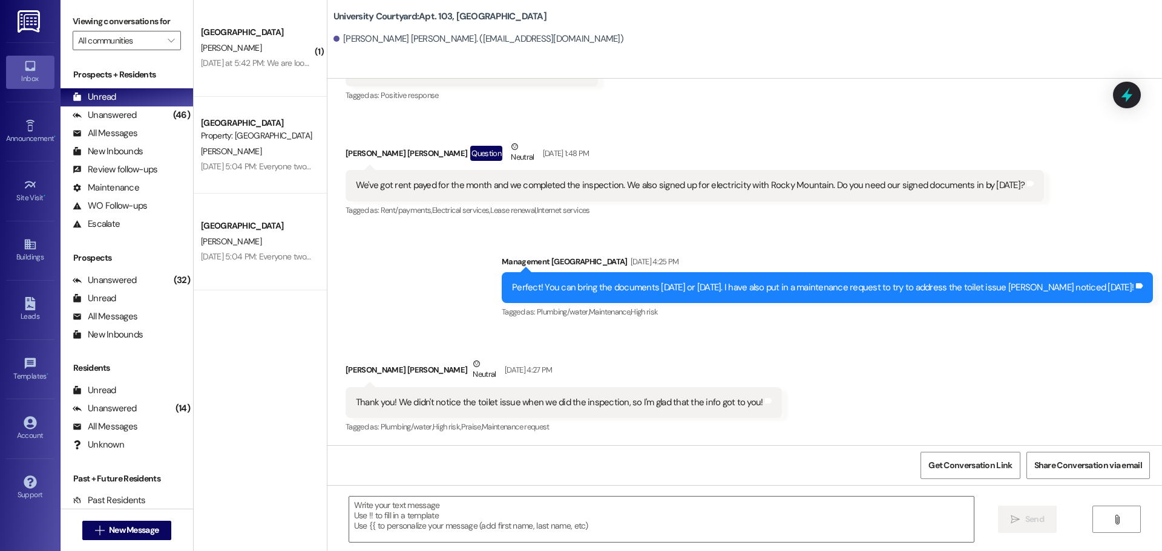
scroll to position [2957, 0]
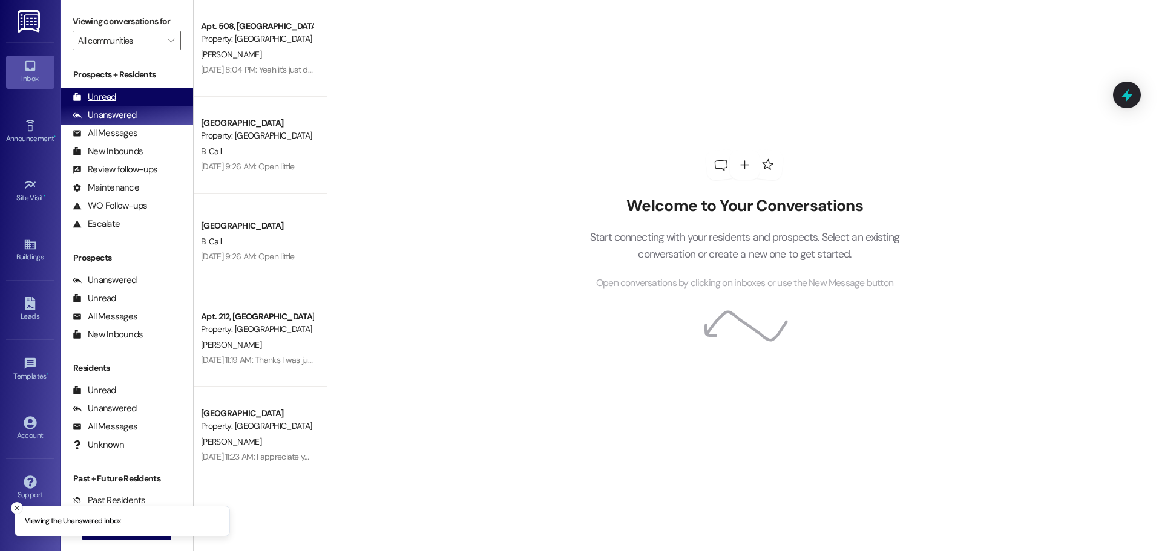
click at [113, 91] on div "Unread" at bounding box center [95, 97] width 44 height 13
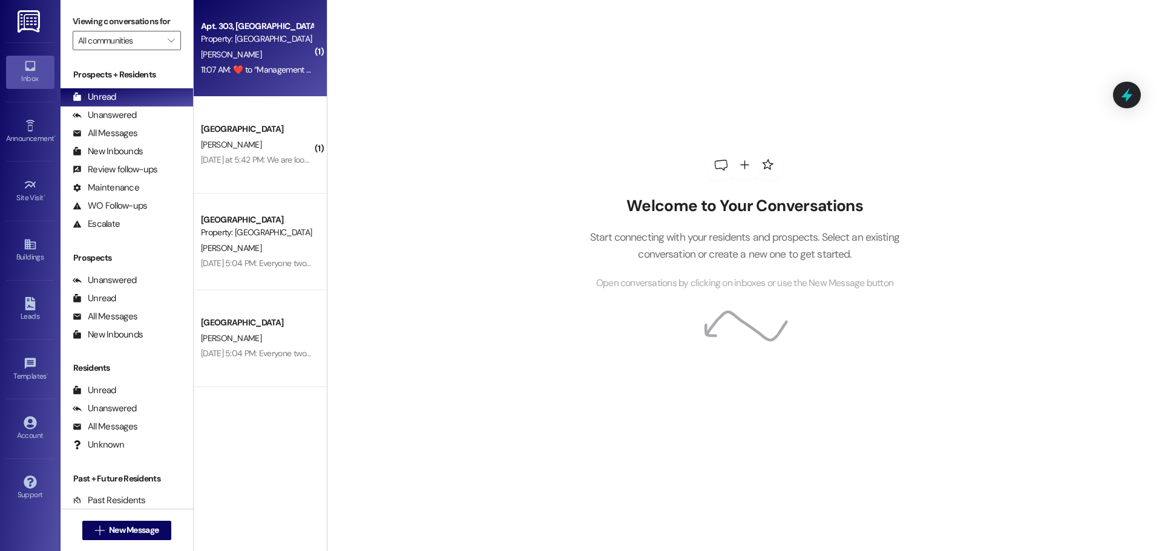
click at [226, 77] on div "11:07 AM:  ​❤️​ to “ Management [GEOGRAPHIC_DATA] ([GEOGRAPHIC_DATA]): That is …" at bounding box center [257, 69] width 114 height 15
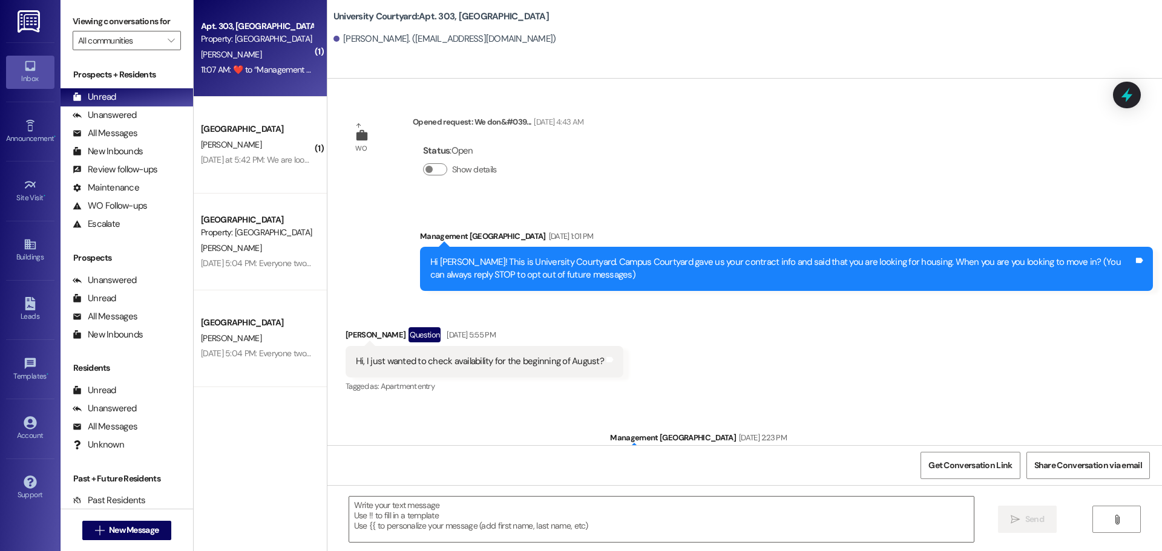
scroll to position [16316, 0]
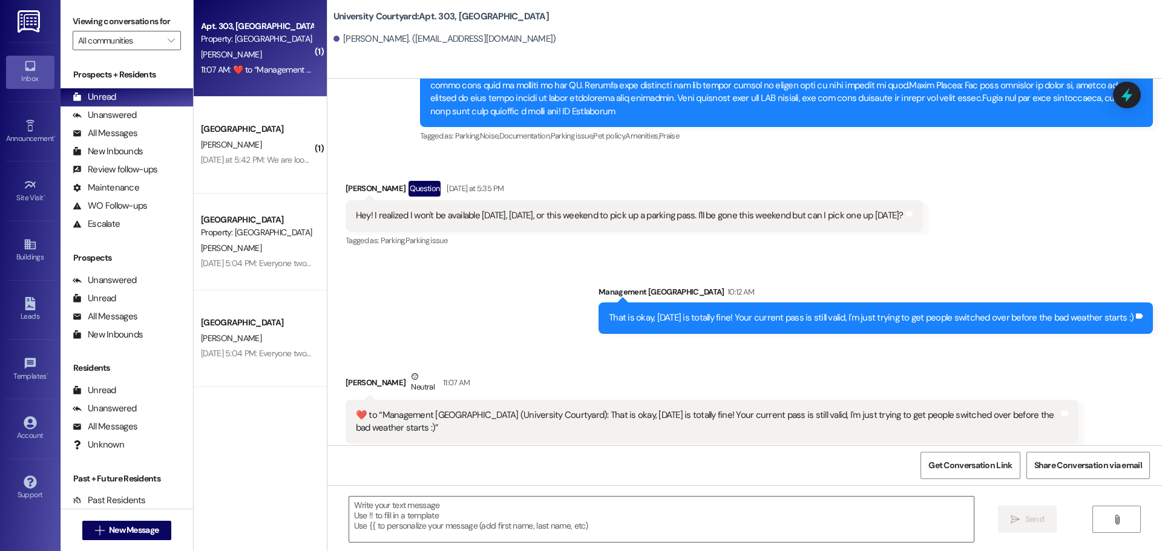
click at [225, 232] on div "Property: [GEOGRAPHIC_DATA]" at bounding box center [257, 232] width 112 height 13
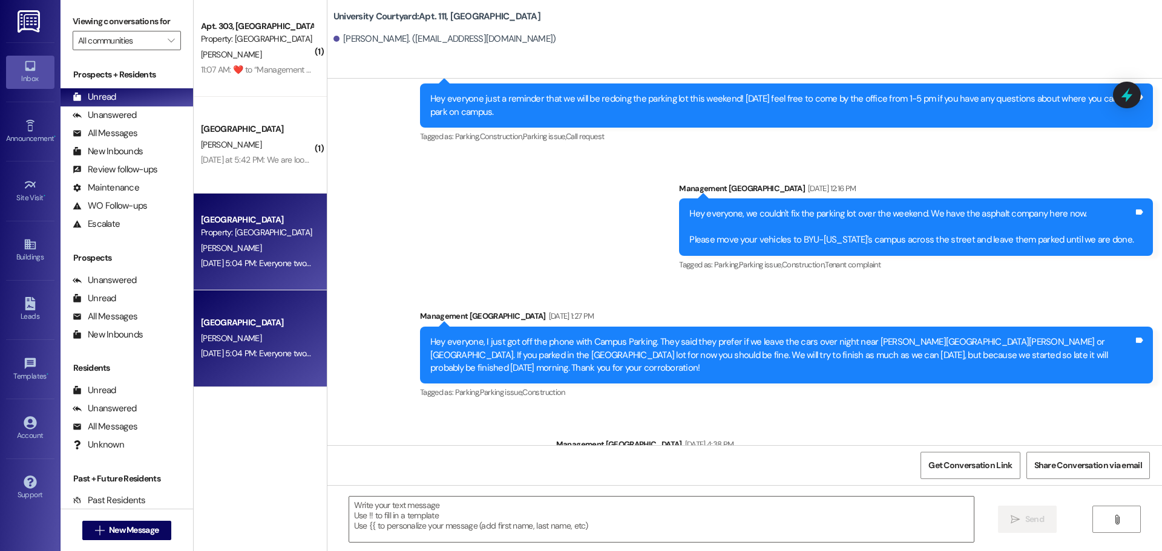
scroll to position [14749, 0]
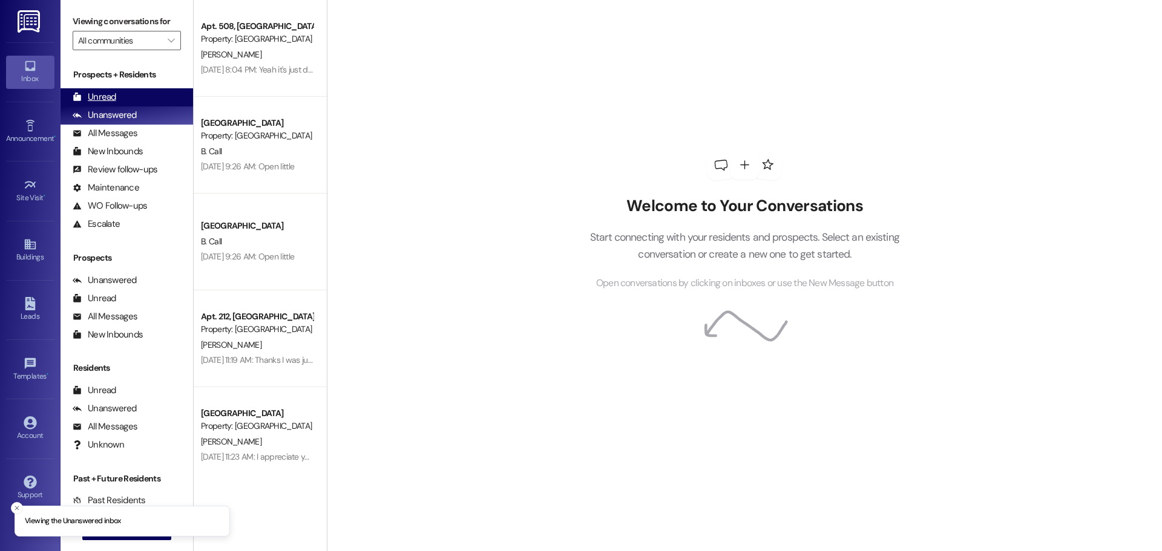
click at [155, 94] on div "Unread (0)" at bounding box center [127, 97] width 132 height 18
click at [123, 94] on div "Unread (0)" at bounding box center [127, 97] width 132 height 18
